Goal: Task Accomplishment & Management: Complete application form

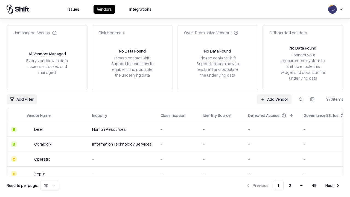
click at [275, 99] on link "Add Vendor" at bounding box center [275, 99] width 34 height 10
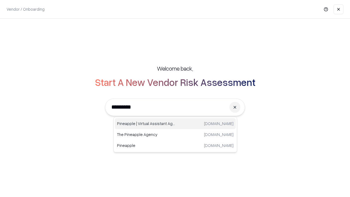
click at [175, 124] on div "Pineapple | Virtual Assistant Agency [DOMAIN_NAME]" at bounding box center [175, 123] width 121 height 11
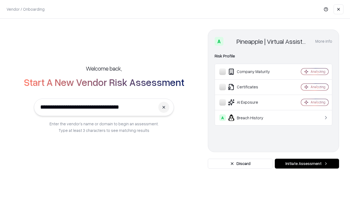
type input "**********"
click at [307, 164] on button "Initiate Assessment" at bounding box center [307, 164] width 64 height 10
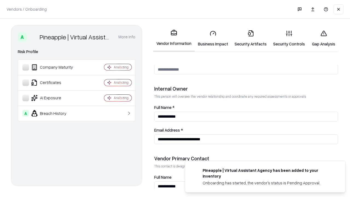
scroll to position [284, 0]
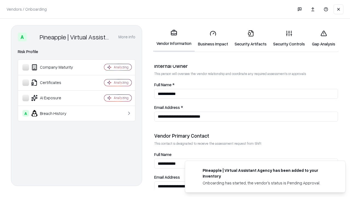
click at [213, 38] on link "Business Impact" at bounding box center [213, 38] width 37 height 25
click at [324, 38] on link "Gap Analysis" at bounding box center [324, 38] width 31 height 25
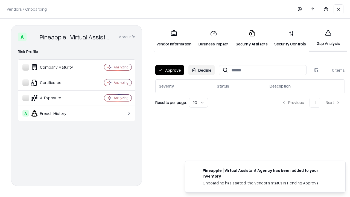
click at [170, 70] on button "Approve" at bounding box center [169, 70] width 29 height 10
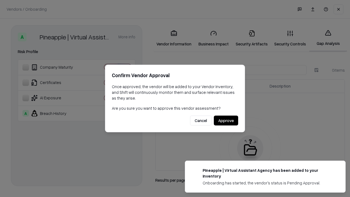
click at [226, 120] on button "Approve" at bounding box center [226, 121] width 24 height 10
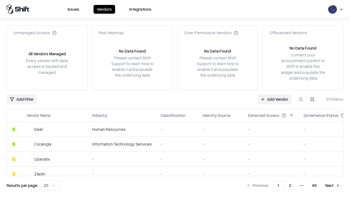
type input "**********"
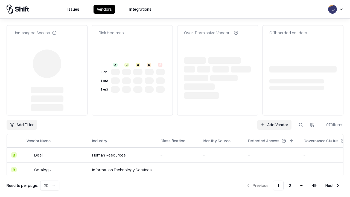
click at [275, 120] on link "Add Vendor" at bounding box center [275, 125] width 34 height 10
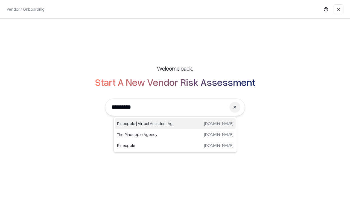
click at [175, 124] on div "Pineapple | Virtual Assistant Agency [DOMAIN_NAME]" at bounding box center [175, 123] width 121 height 11
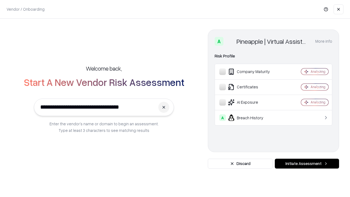
type input "**********"
click at [307, 164] on button "Initiate Assessment" at bounding box center [307, 164] width 64 height 10
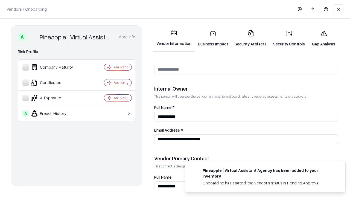
scroll to position [284, 0]
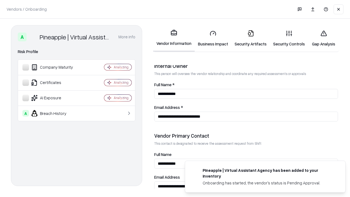
click at [324, 38] on link "Gap Analysis" at bounding box center [324, 38] width 31 height 25
